Goal: Information Seeking & Learning: Learn about a topic

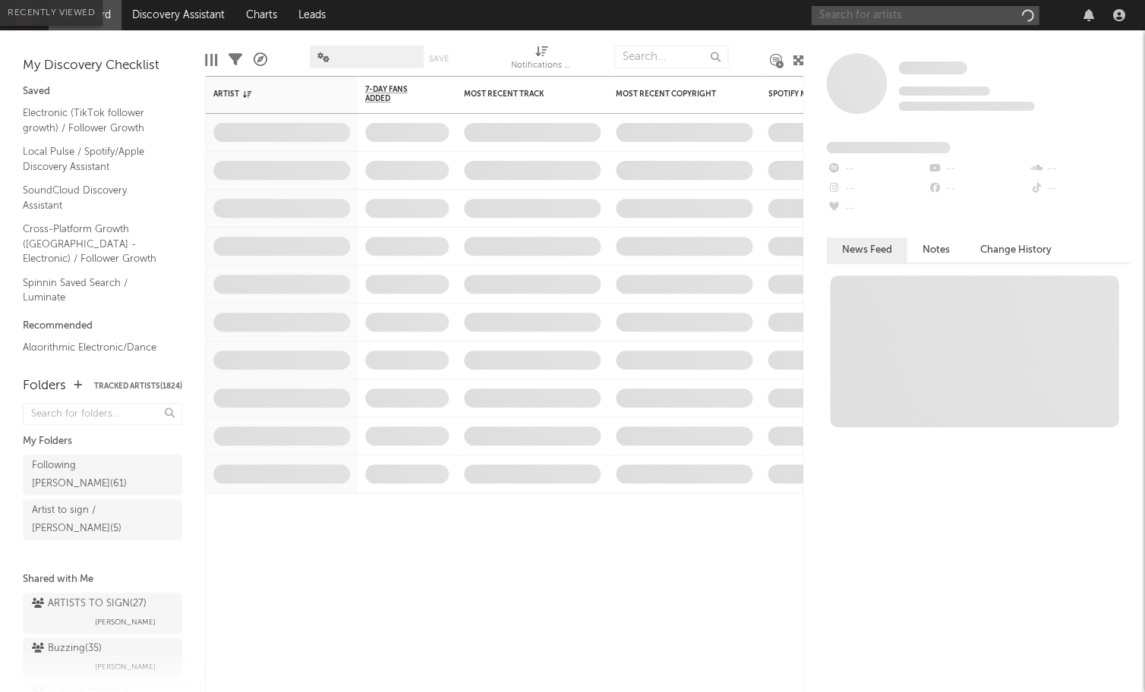
click at [891, 19] on input "text" at bounding box center [925, 15] width 228 height 19
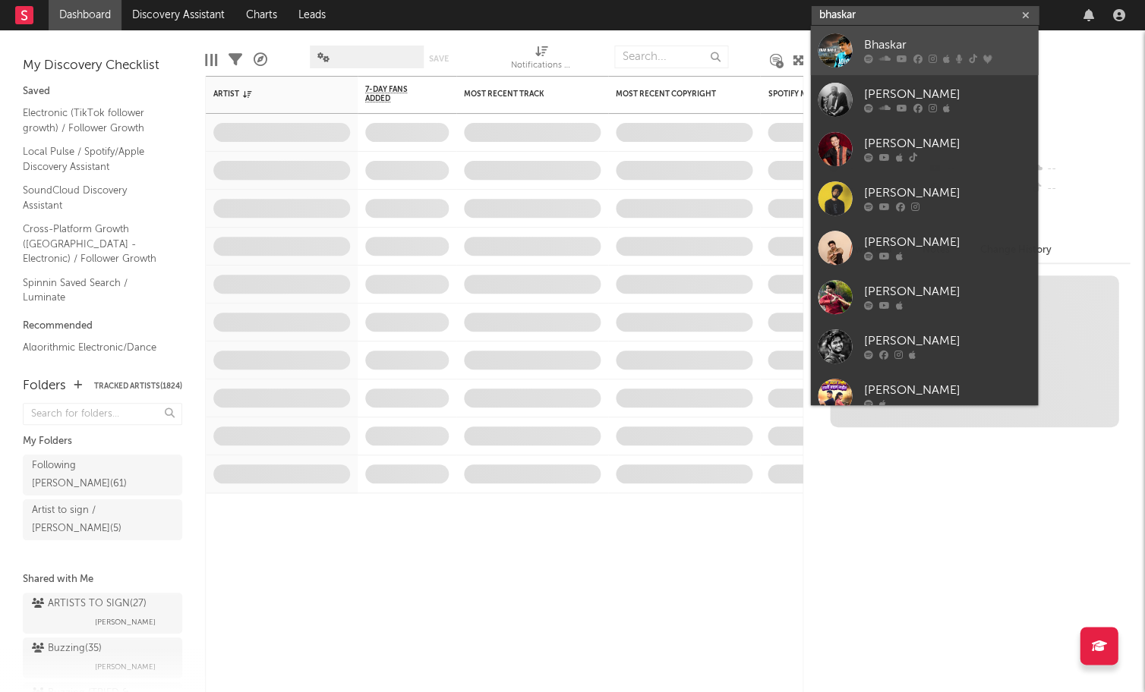
type input "bhaskar"
click at [905, 40] on div "Bhaskar" at bounding box center [946, 45] width 167 height 18
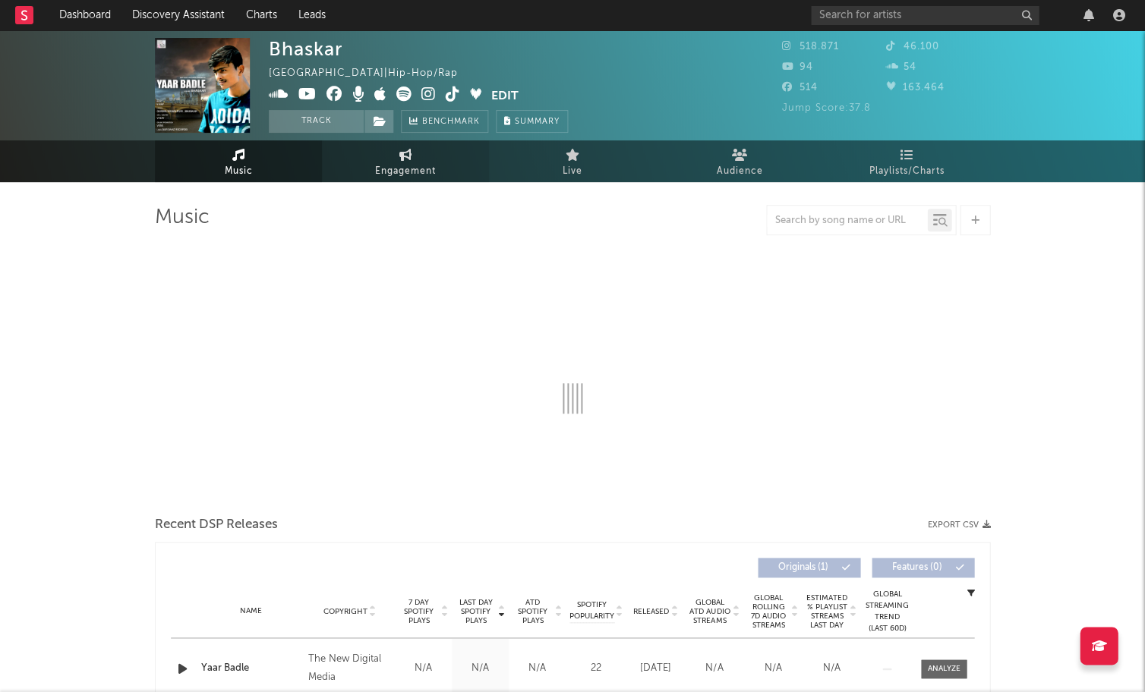
select select "1w"
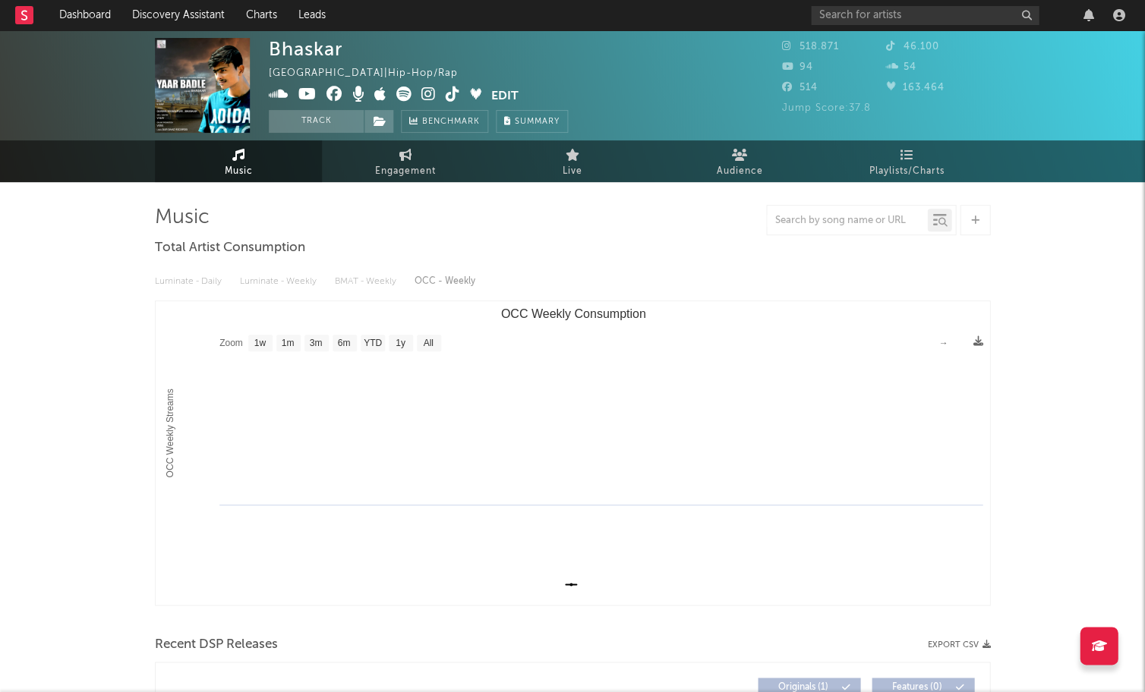
click at [276, 96] on icon at bounding box center [279, 94] width 20 height 15
click at [427, 98] on icon at bounding box center [428, 94] width 14 height 15
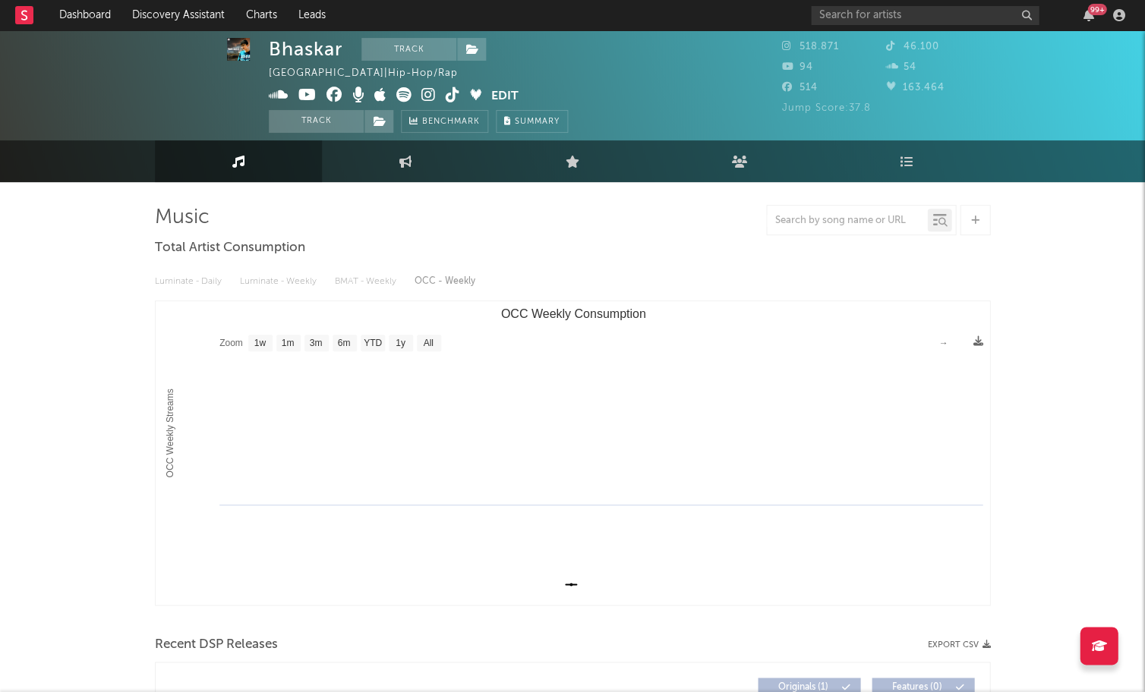
scroll to position [1, 0]
